Goal: Find specific page/section

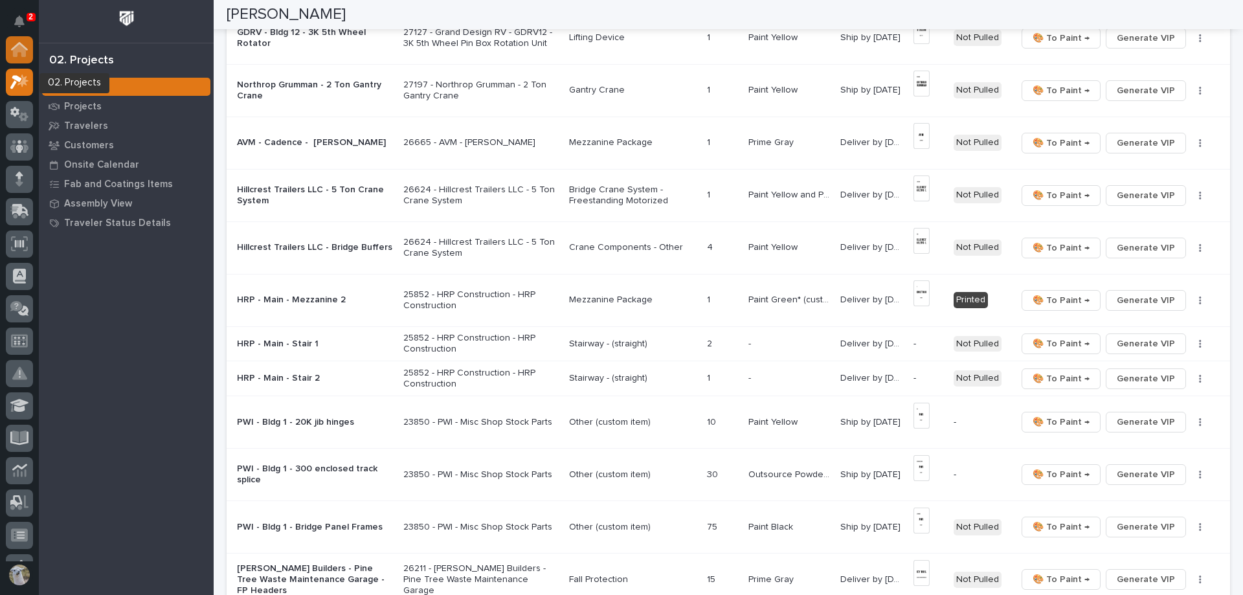
click at [17, 49] on icon at bounding box center [19, 50] width 13 height 13
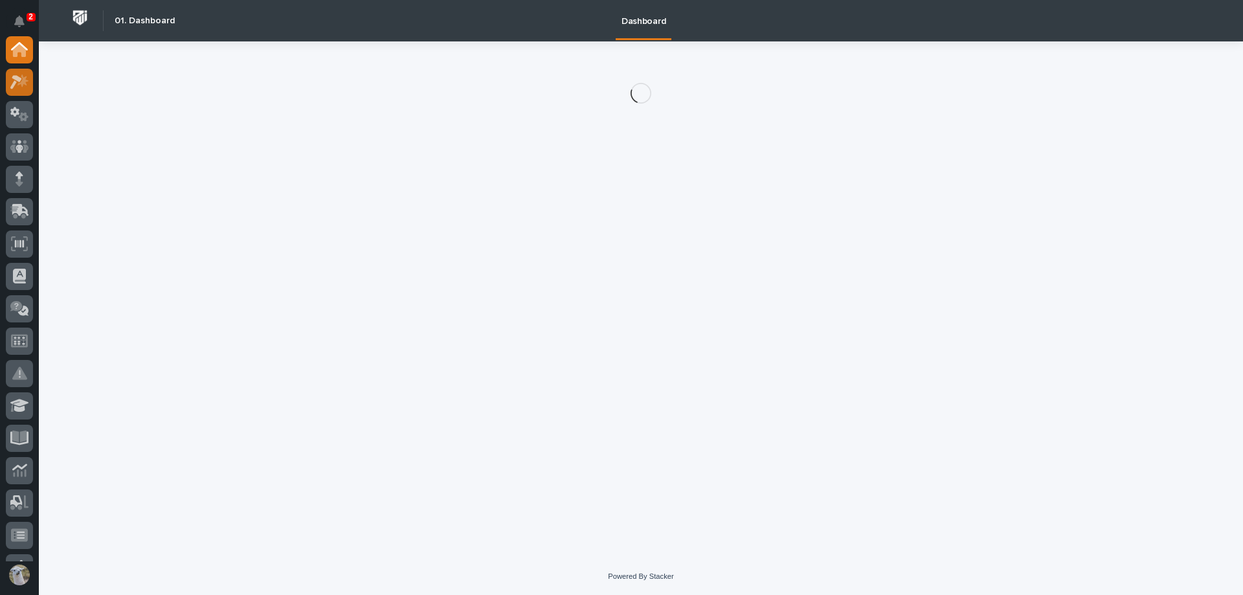
drag, startPoint x: 17, startPoint y: 49, endPoint x: 16, endPoint y: 76, distance: 27.8
click at [16, 76] on icon at bounding box center [16, 82] width 12 height 14
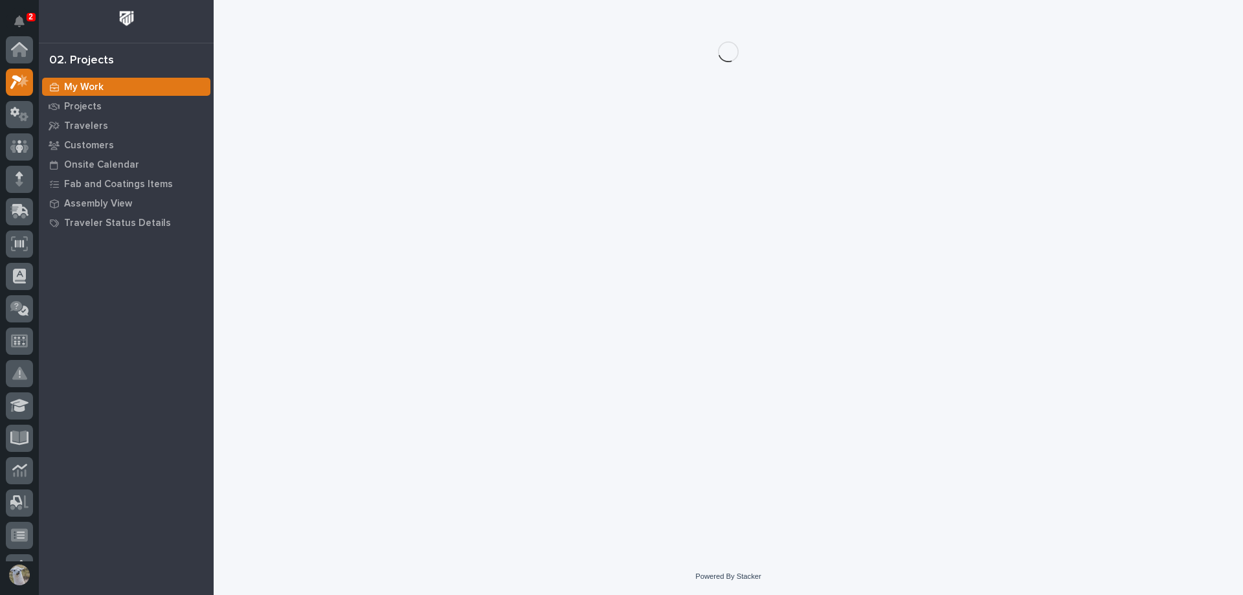
scroll to position [32, 0]
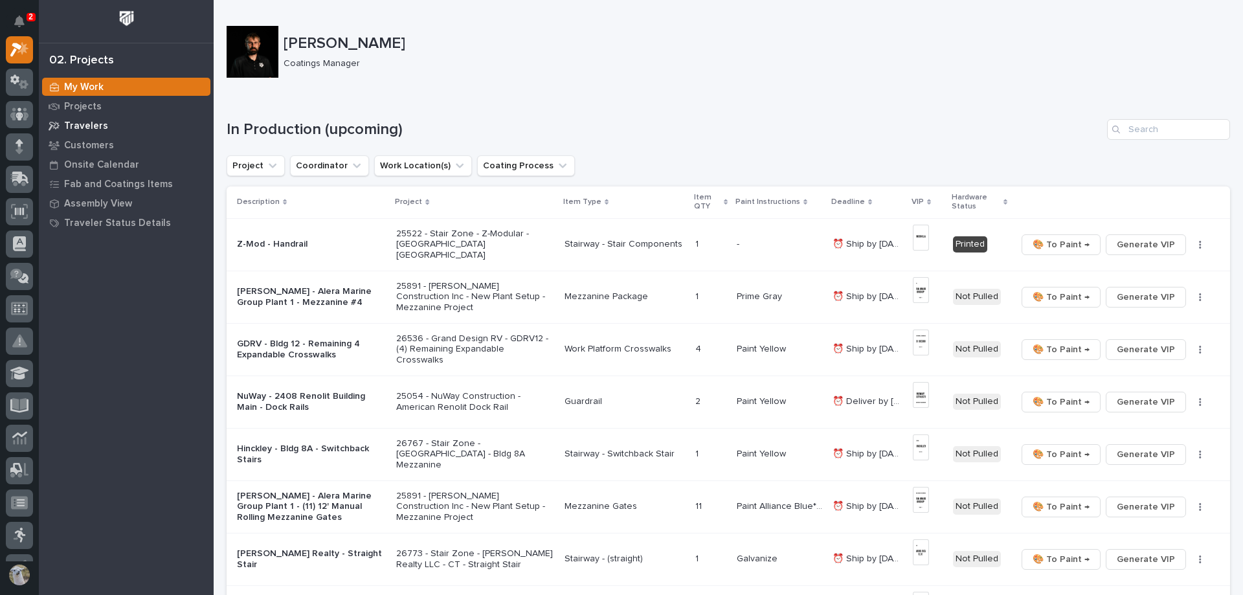
click at [88, 128] on p "Travelers" at bounding box center [86, 126] width 44 height 12
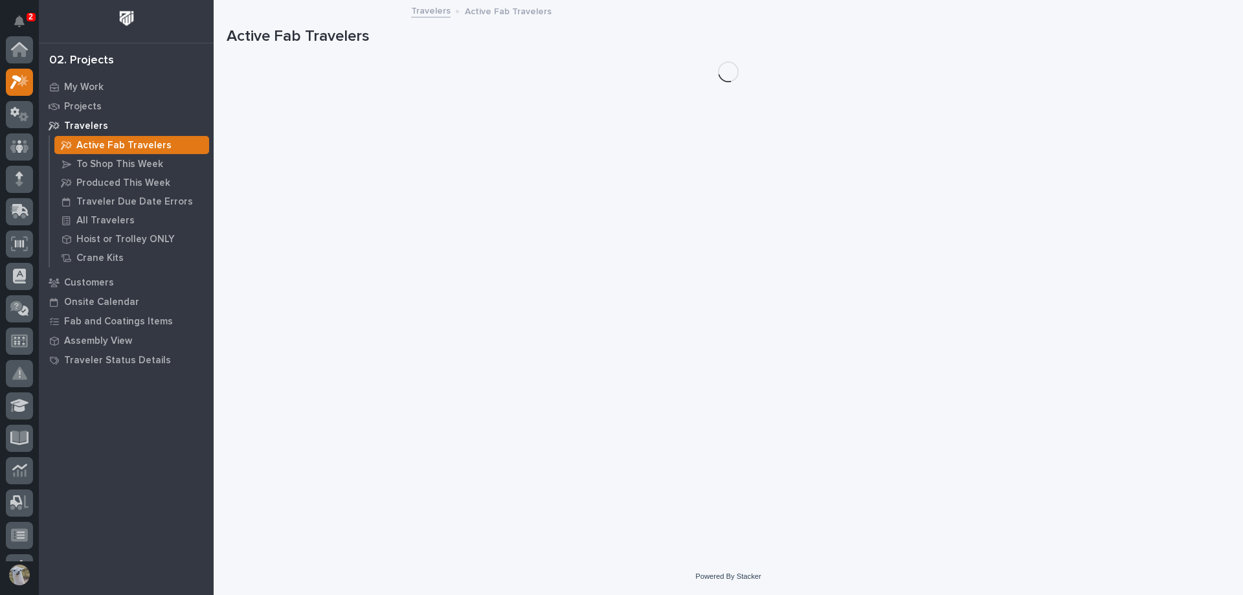
scroll to position [32, 0]
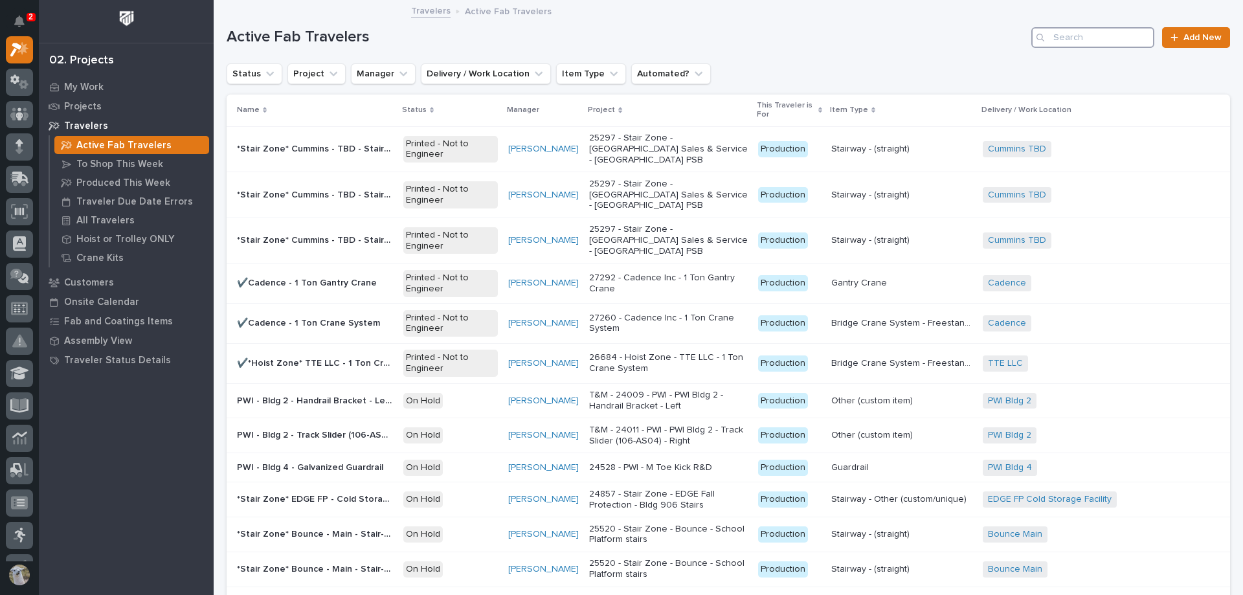
click at [1085, 38] on input "Search" at bounding box center [1092, 37] width 123 height 21
type input "hrp"
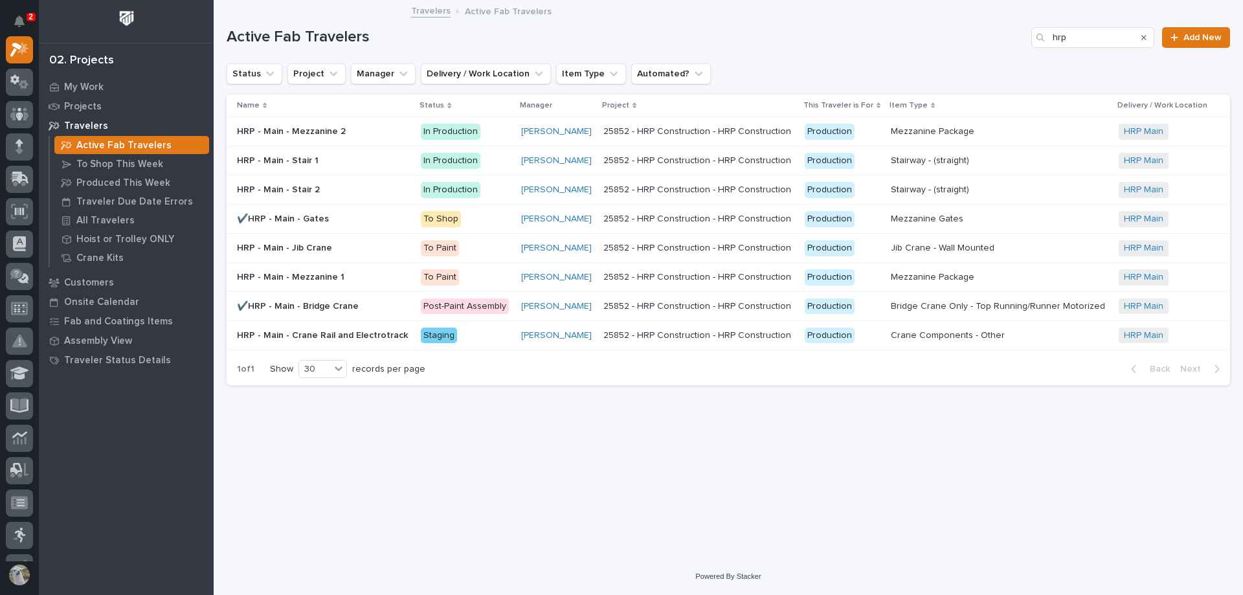
click at [291, 249] on p "HRP - Main - Jib Crane" at bounding box center [286, 247] width 98 height 14
